Goal: Navigation & Orientation: Find specific page/section

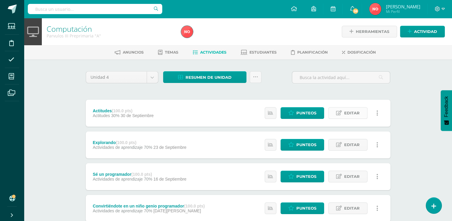
click at [356, 111] on span "Editar" at bounding box center [352, 112] width 16 height 11
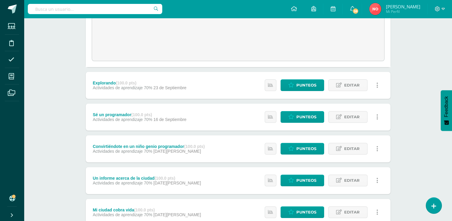
scroll to position [99, 0]
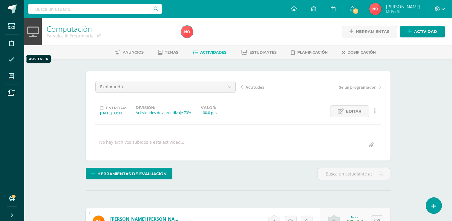
click at [13, 61] on icon at bounding box center [11, 59] width 6 height 6
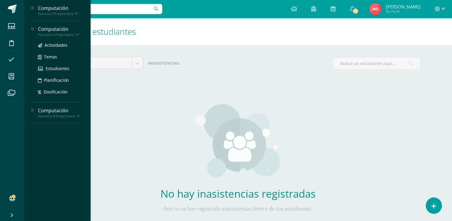
click at [73, 31] on div "Computación" at bounding box center [60, 29] width 45 height 7
click at [57, 43] on span "Actividades" at bounding box center [56, 45] width 23 height 6
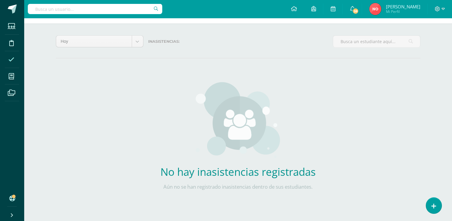
scroll to position [22, 0]
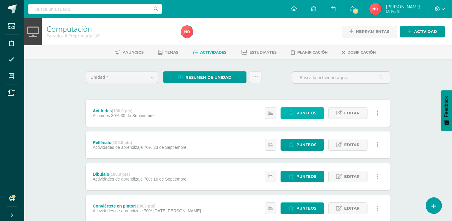
click at [307, 107] on span "Punteos" at bounding box center [306, 112] width 20 height 11
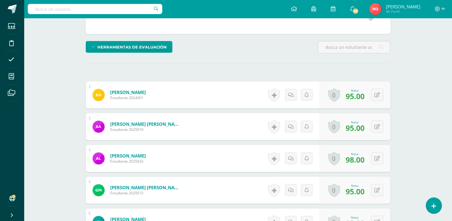
scroll to position [124, 0]
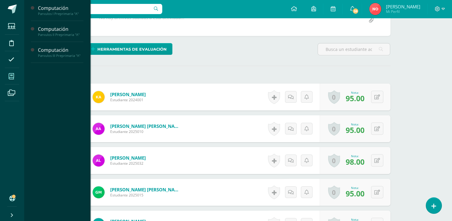
click at [13, 77] on icon at bounding box center [11, 76] width 5 height 6
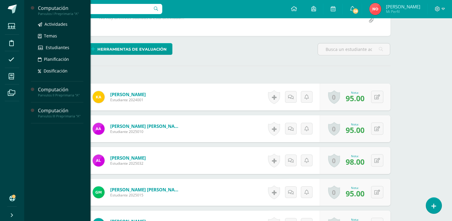
click at [58, 12] on div "Parvulos I Preprimaria "A"" at bounding box center [60, 14] width 45 height 4
click at [57, 23] on span "Actividades" at bounding box center [56, 24] width 23 height 6
click at [57, 24] on span "Actividades" at bounding box center [56, 24] width 23 height 6
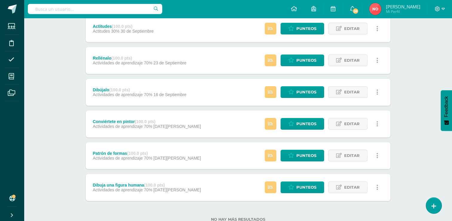
scroll to position [74, 0]
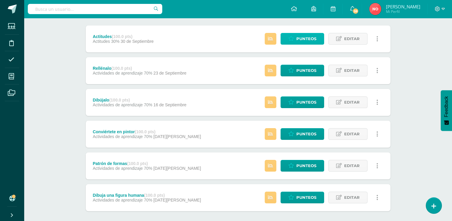
click at [305, 41] on span "Punteos" at bounding box center [306, 38] width 20 height 11
